Goal: Information Seeking & Learning: Find specific fact

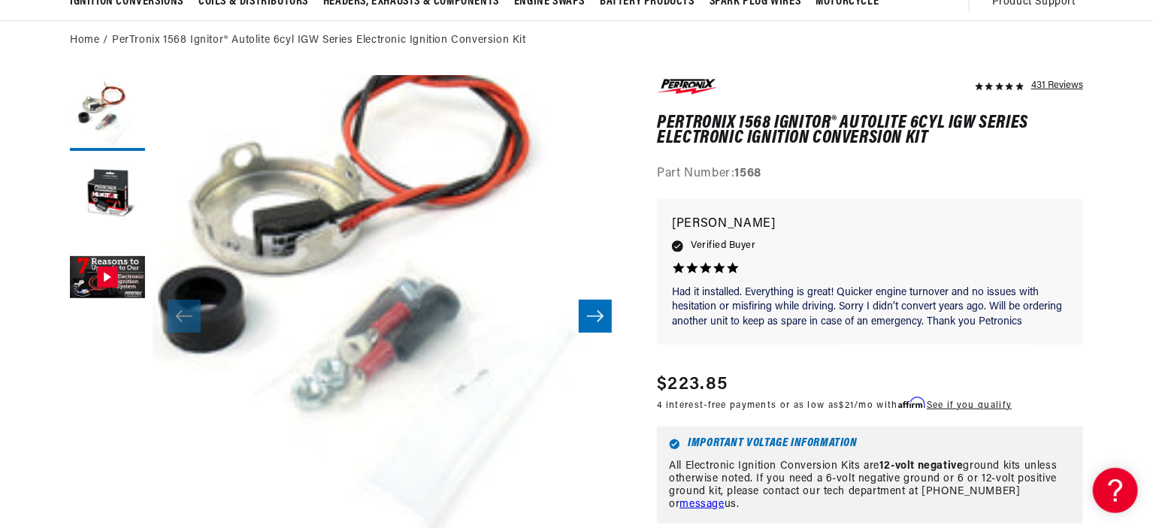
scroll to position [0, 938]
click at [595, 313] on icon "Slide right" at bounding box center [595, 316] width 18 height 15
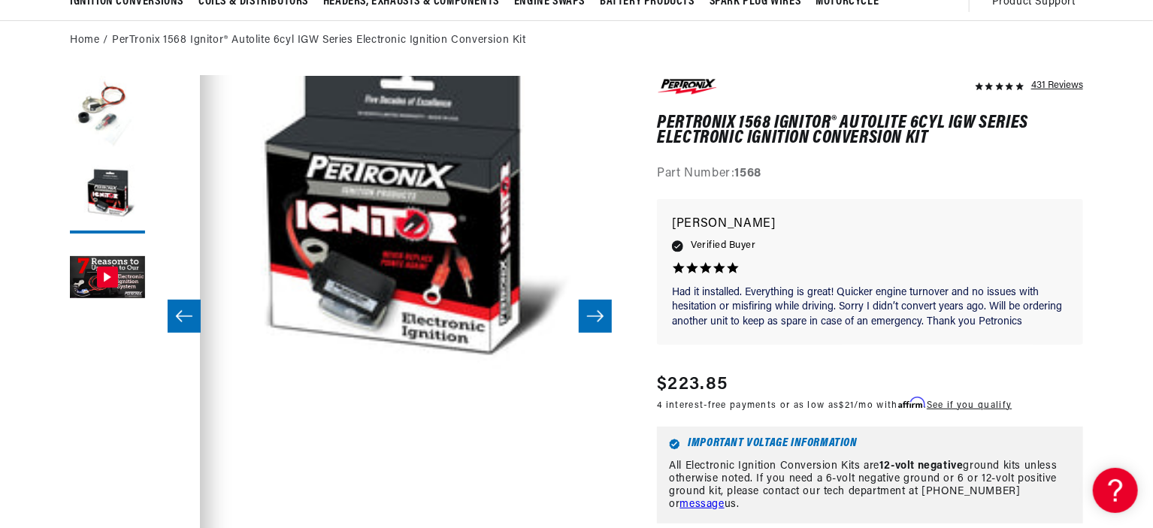
click at [595, 313] on icon "Slide right" at bounding box center [595, 316] width 18 height 15
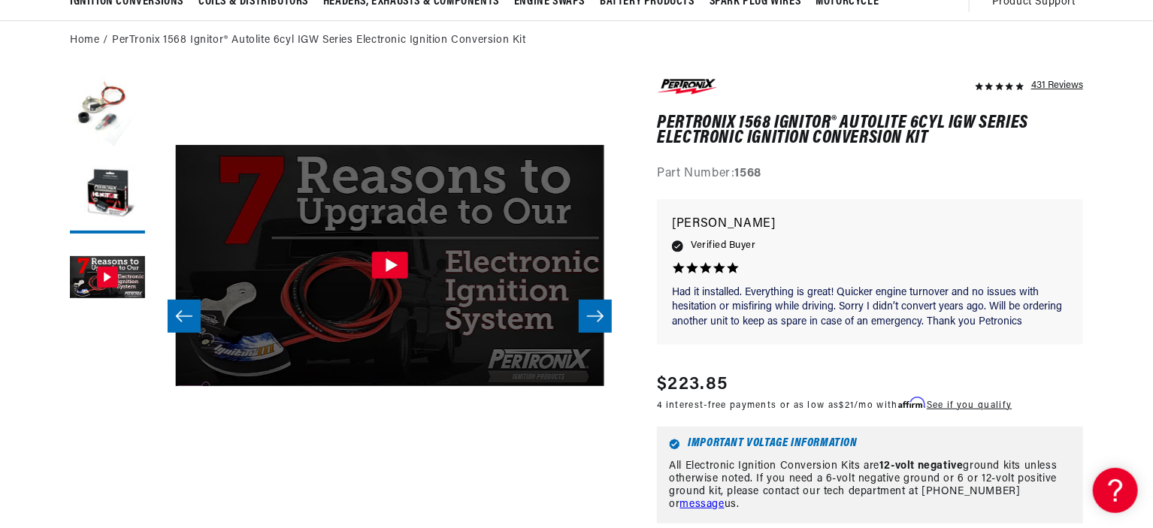
scroll to position [47, 949]
click at [595, 313] on icon "Slide right" at bounding box center [595, 316] width 18 height 15
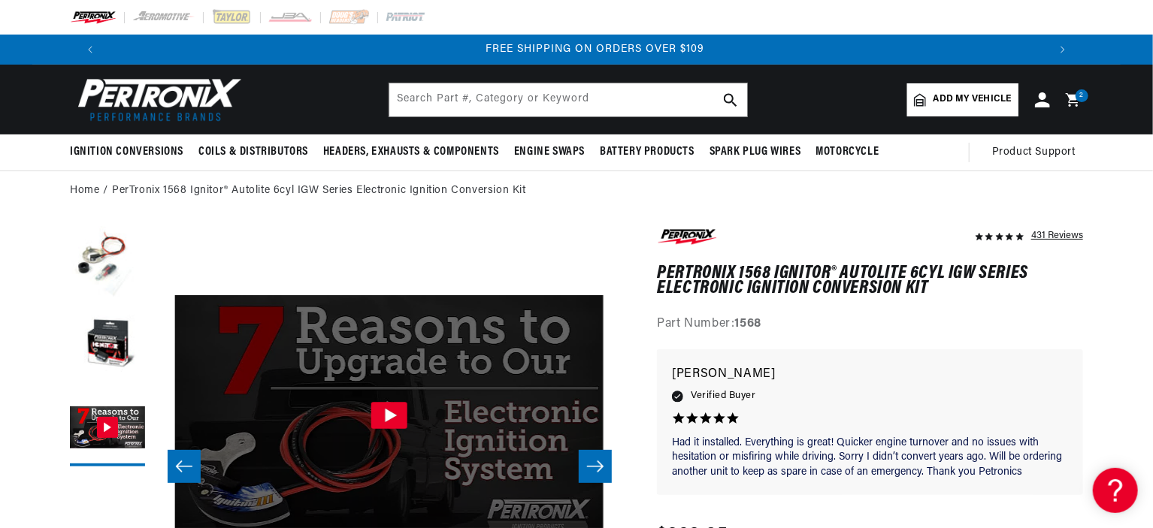
scroll to position [0, 1877]
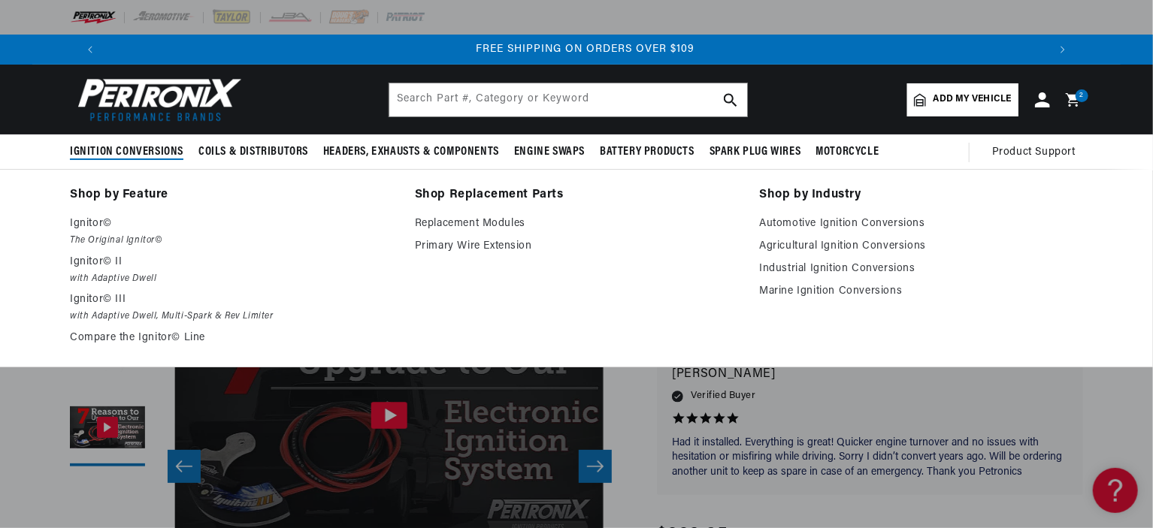
click at [105, 147] on span "Ignition Conversions" at bounding box center [126, 152] width 113 height 16
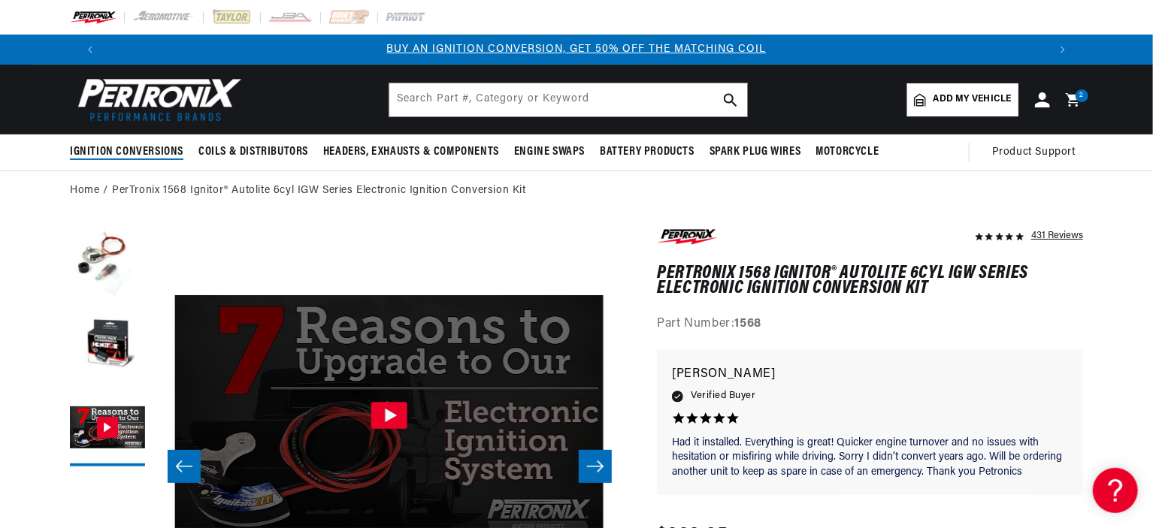
scroll to position [0, 0]
click at [106, 147] on span "Ignition Conversions" at bounding box center [126, 152] width 113 height 16
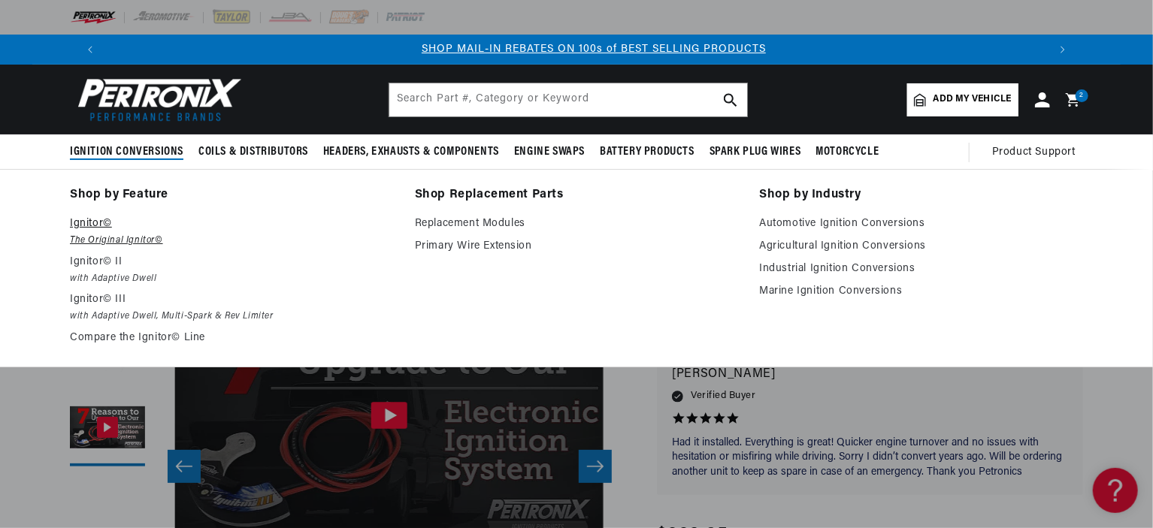
scroll to position [0, 938]
click at [454, 224] on link "Replacement Modules" at bounding box center [577, 224] width 324 height 18
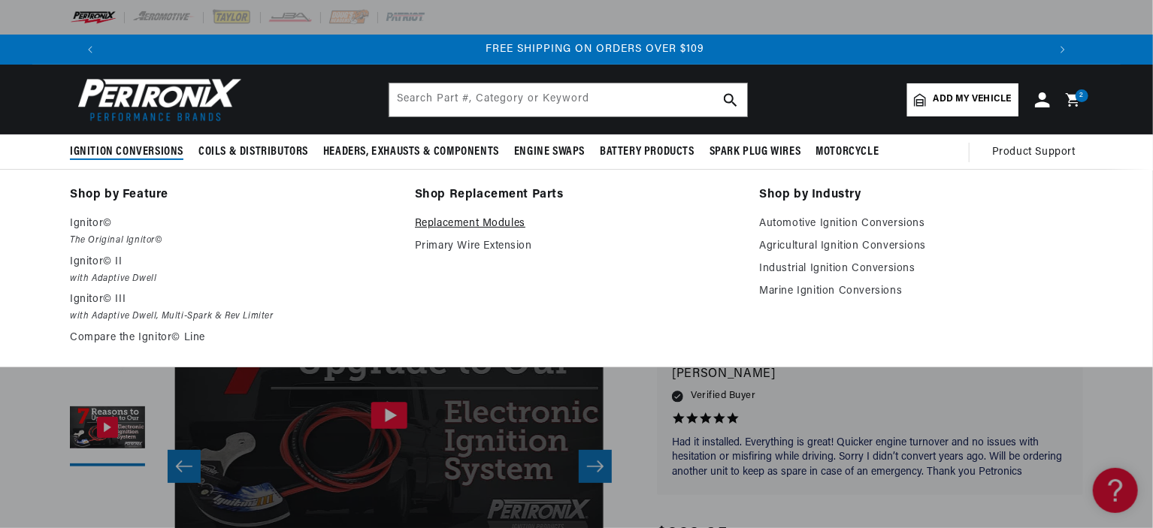
scroll to position [0, 1877]
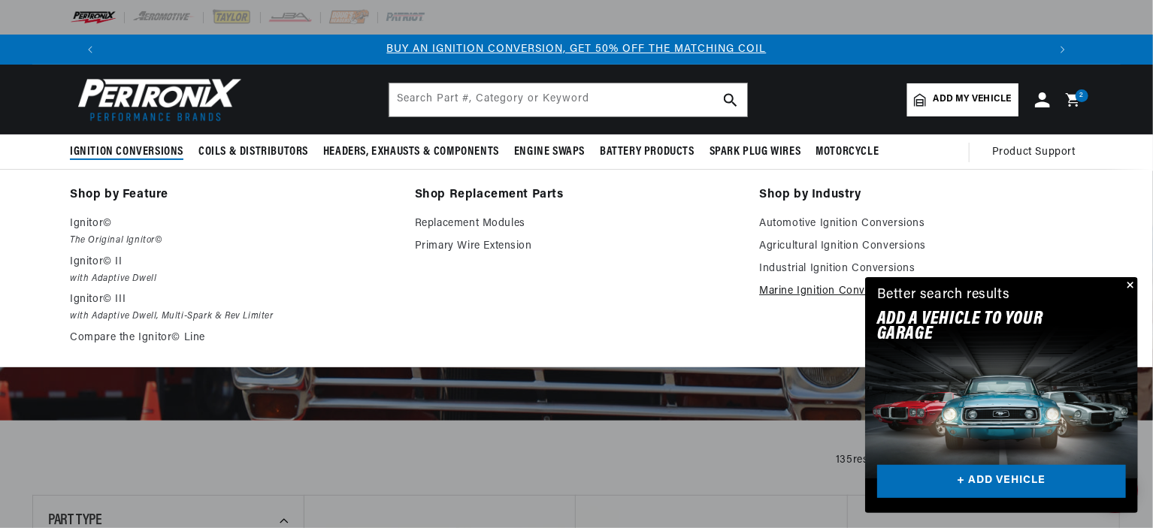
click at [792, 291] on link "Marine Ignition Conversions" at bounding box center [921, 292] width 324 height 18
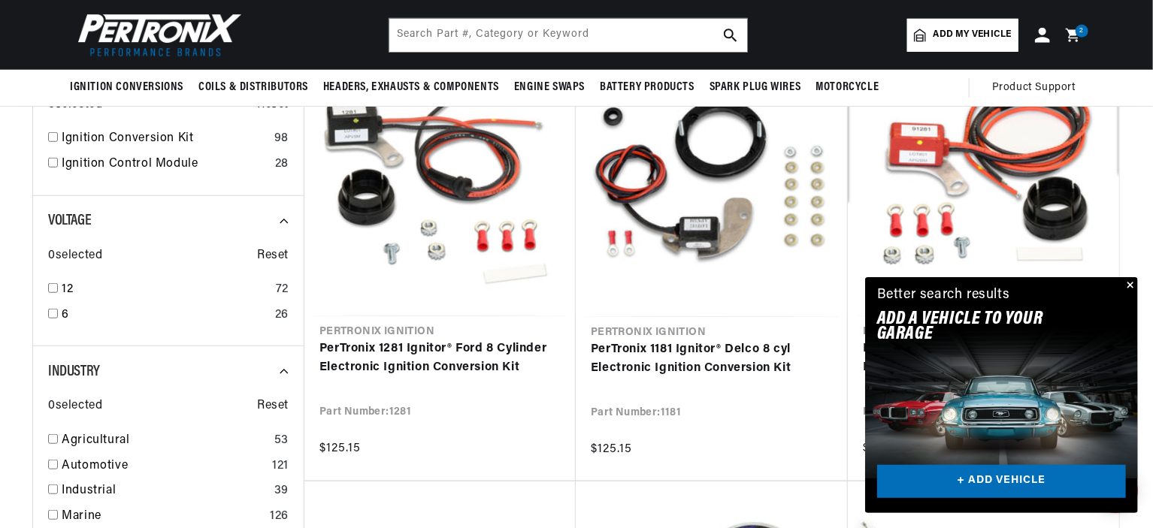
click at [1133, 285] on button "Close" at bounding box center [1129, 286] width 18 height 18
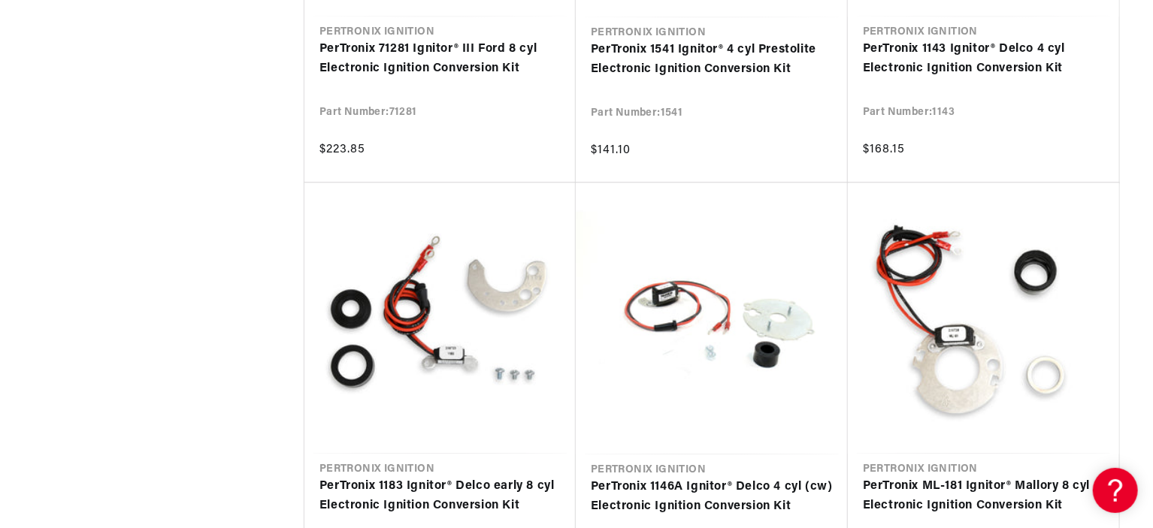
scroll to position [1729, 0]
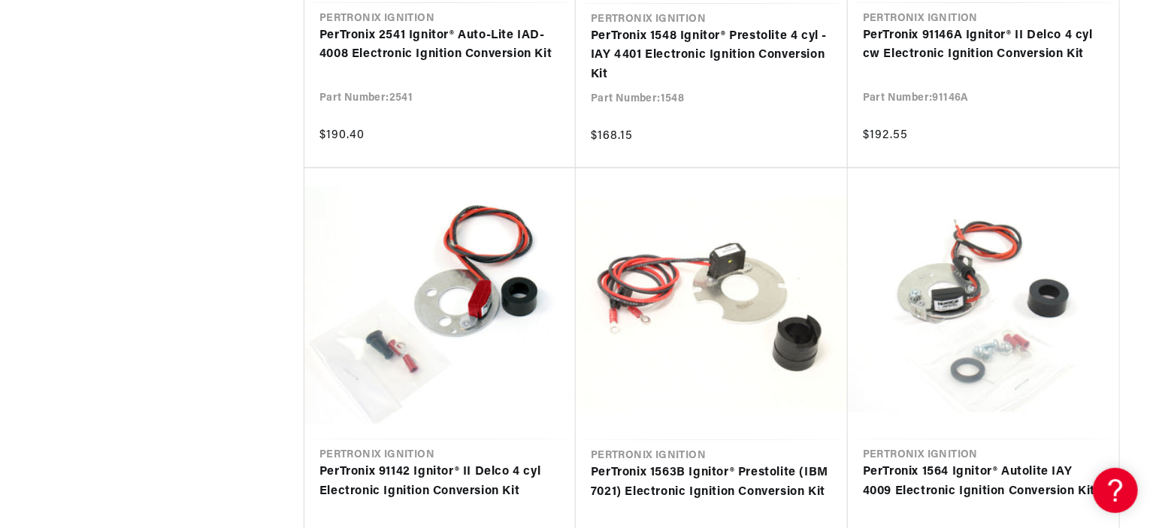
scroll to position [3457, 0]
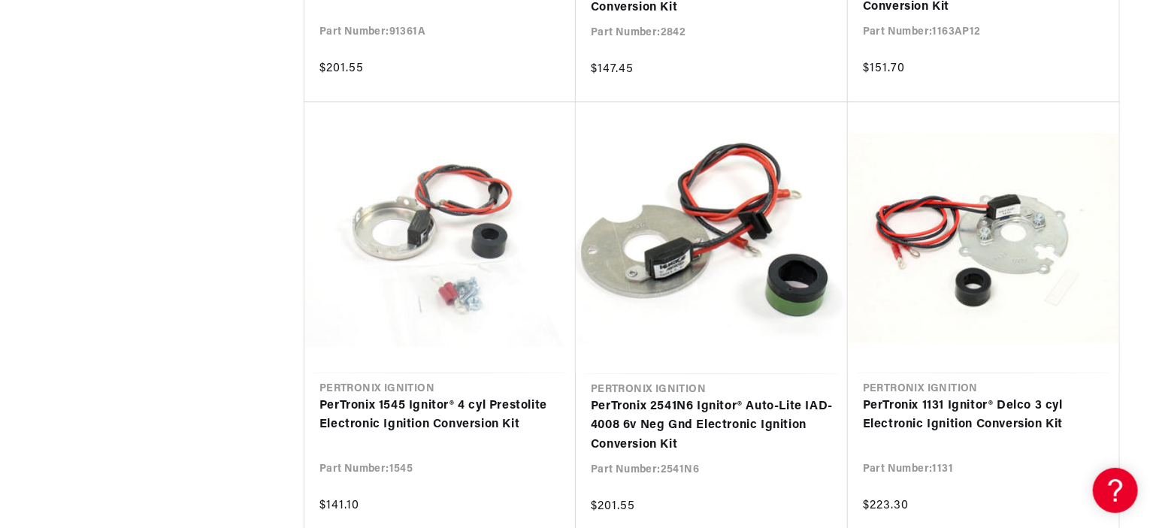
scroll to position [4810, 0]
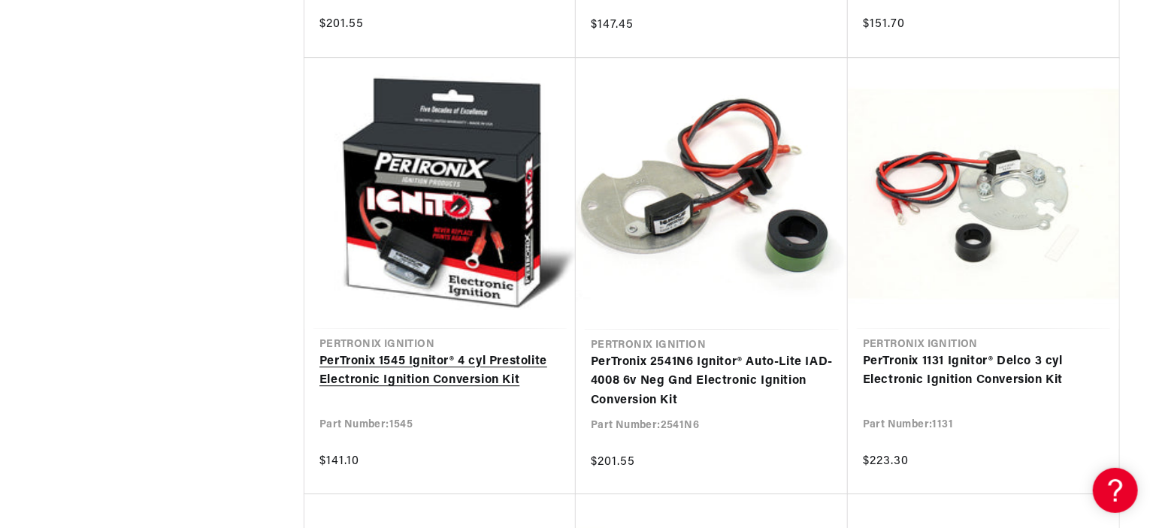
click at [457, 373] on link "PerTronix 1545 Ignitor® 4 cyl Prestolite Electronic Ignition Conversion Kit" at bounding box center [439, 372] width 241 height 38
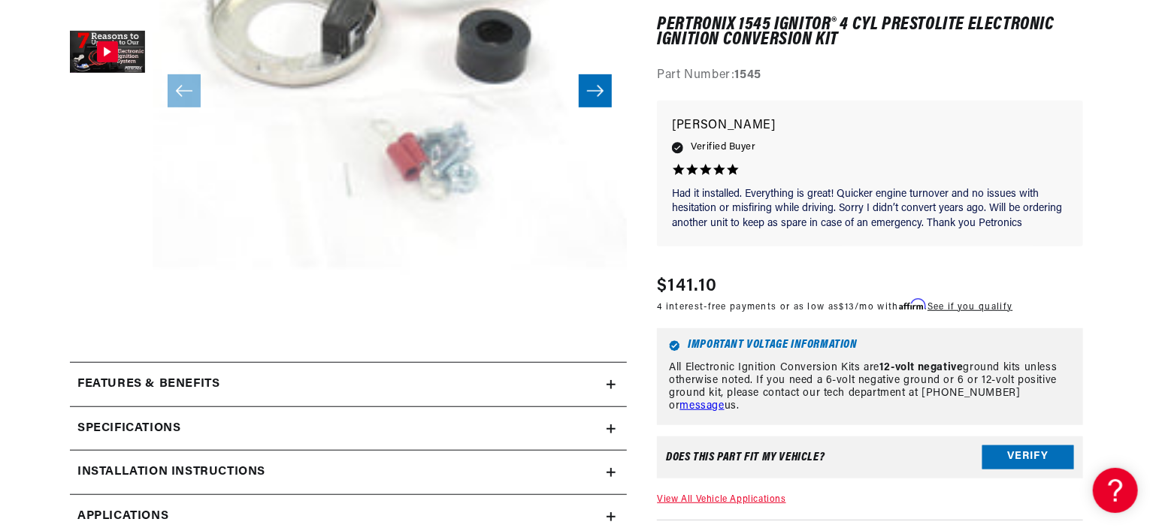
scroll to position [526, 0]
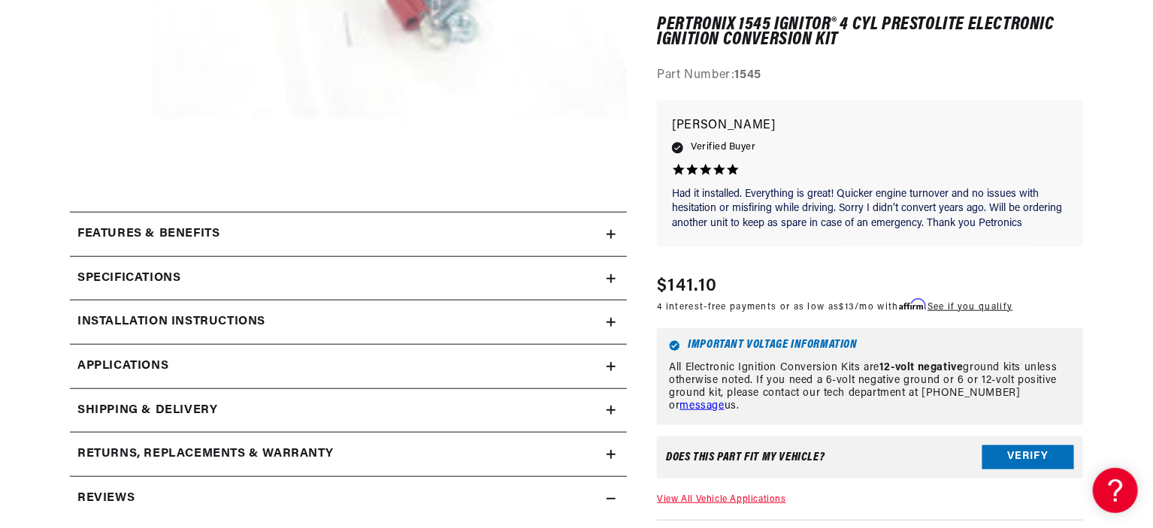
click at [119, 273] on h2 "Specifications" at bounding box center [128, 279] width 103 height 20
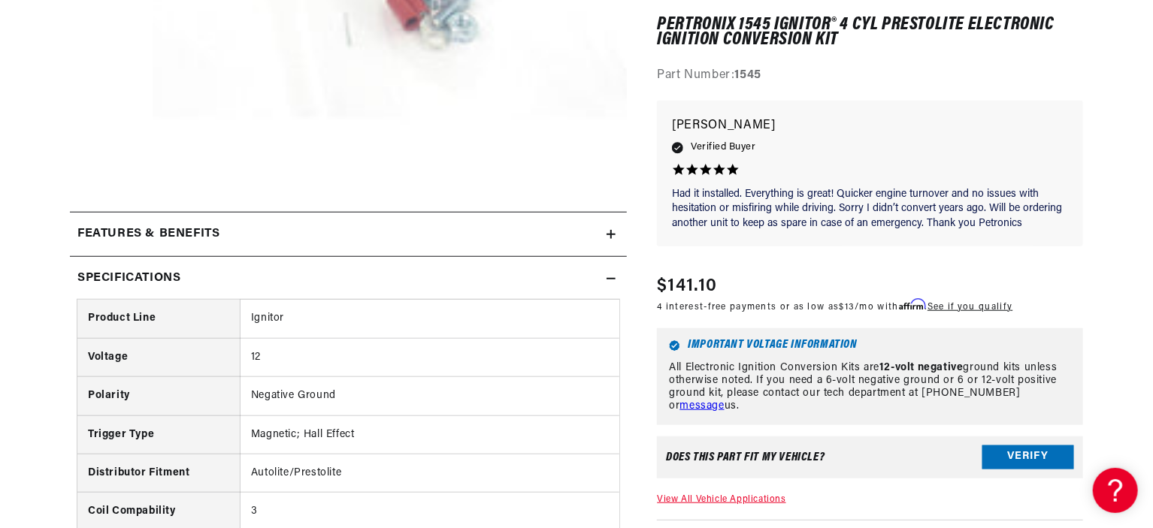
scroll to position [0, 938]
click at [119, 273] on h2 "Specifications" at bounding box center [128, 279] width 103 height 20
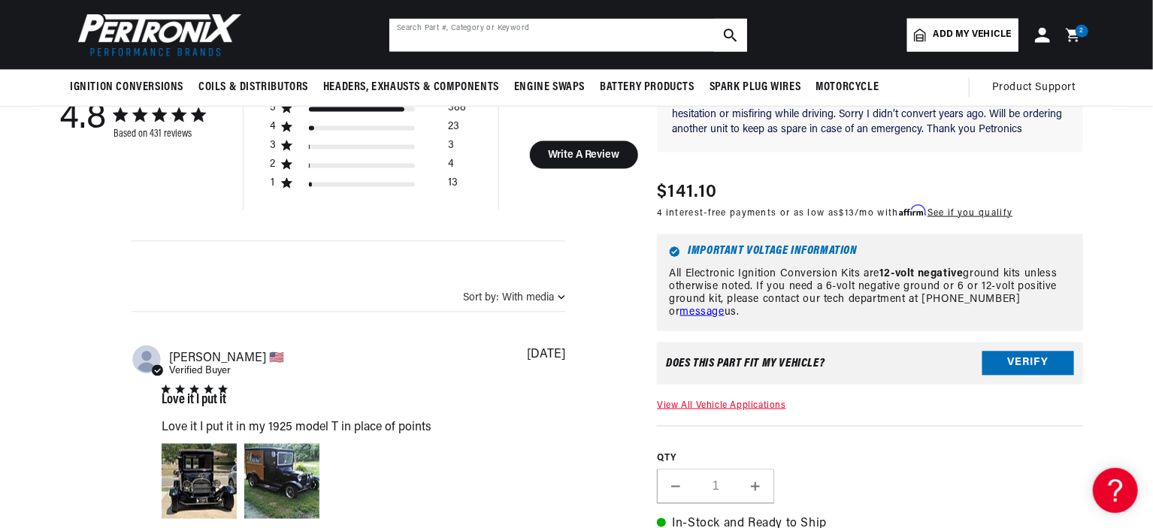
click at [602, 25] on input "text" at bounding box center [568, 35] width 358 height 33
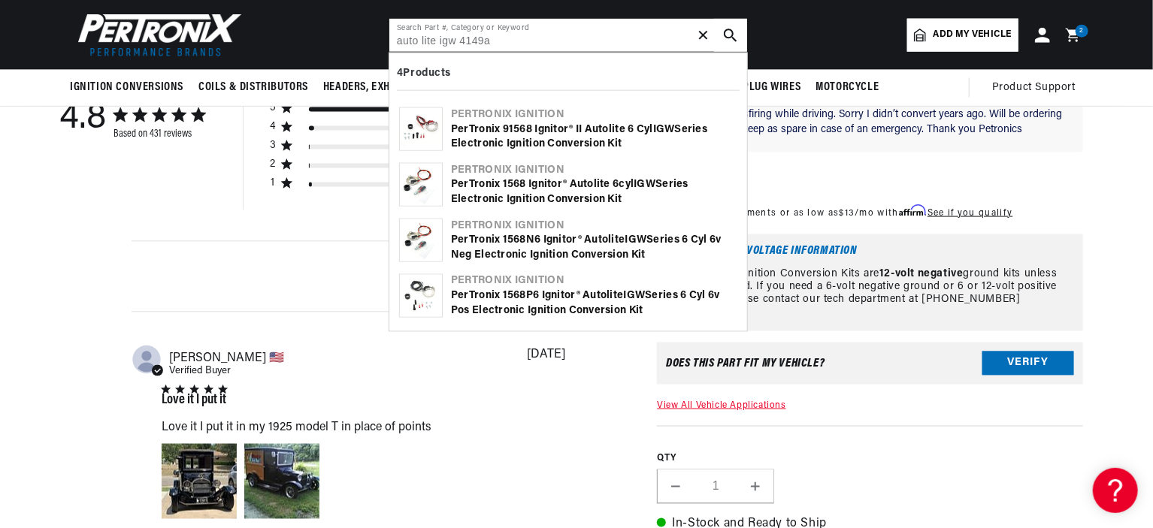
scroll to position [0, 0]
type input "auto lite igw 4149a"
click at [731, 26] on button "search button" at bounding box center [730, 35] width 33 height 33
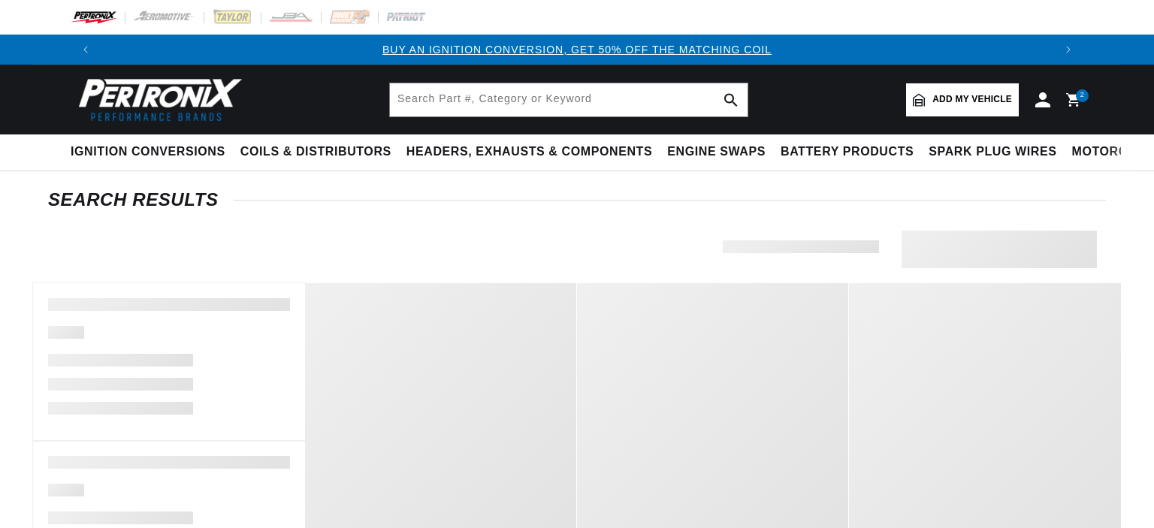
type input "igw"
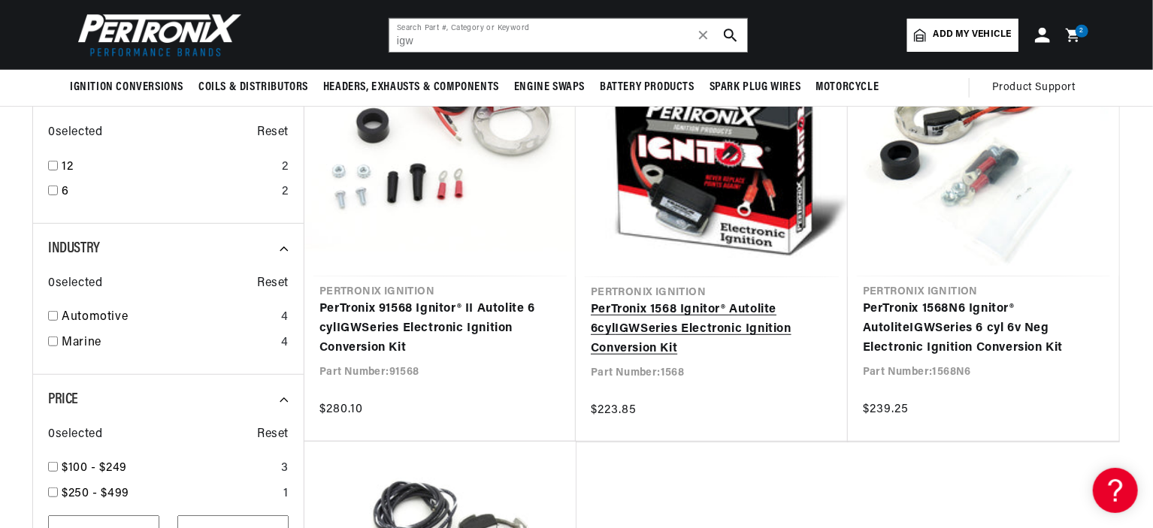
scroll to position [301, 0]
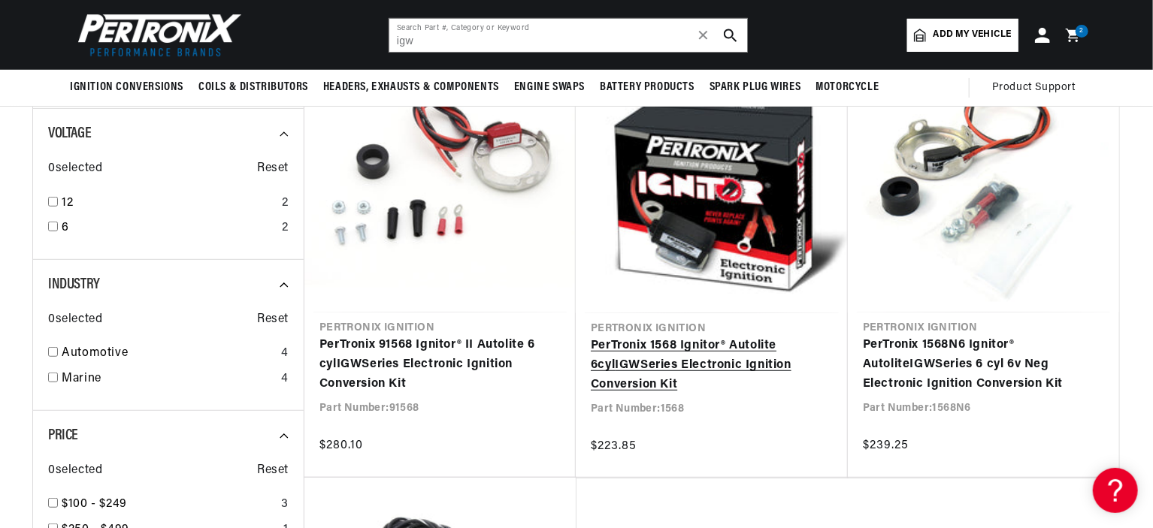
click at [749, 366] on link "PerTronix 1568 Ignitor® Autolite 6cyl IGW Series Electronic Ignition Conversion…" at bounding box center [712, 366] width 242 height 58
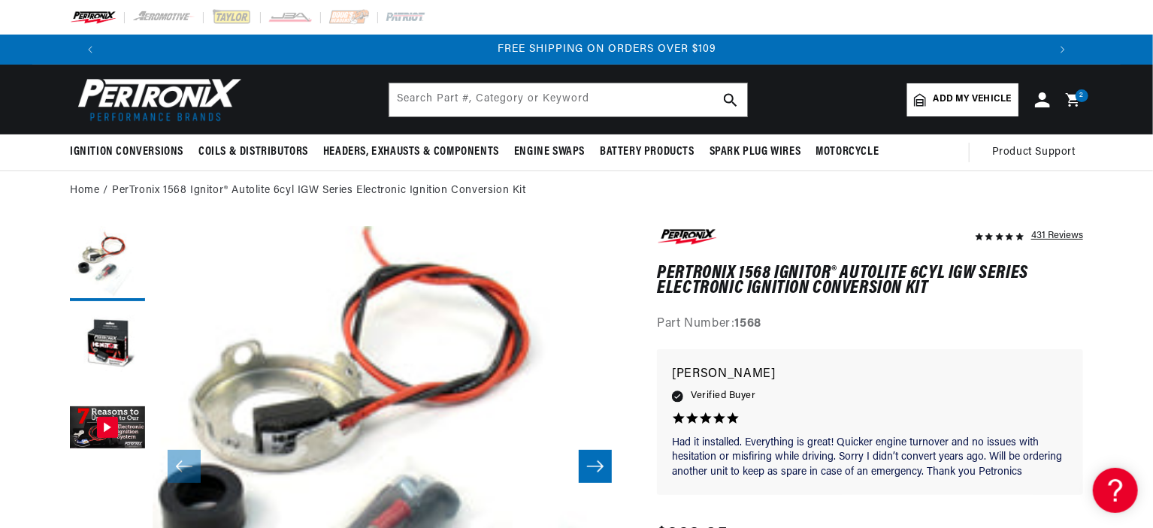
scroll to position [0, 1877]
